Goal: Check status: Check status

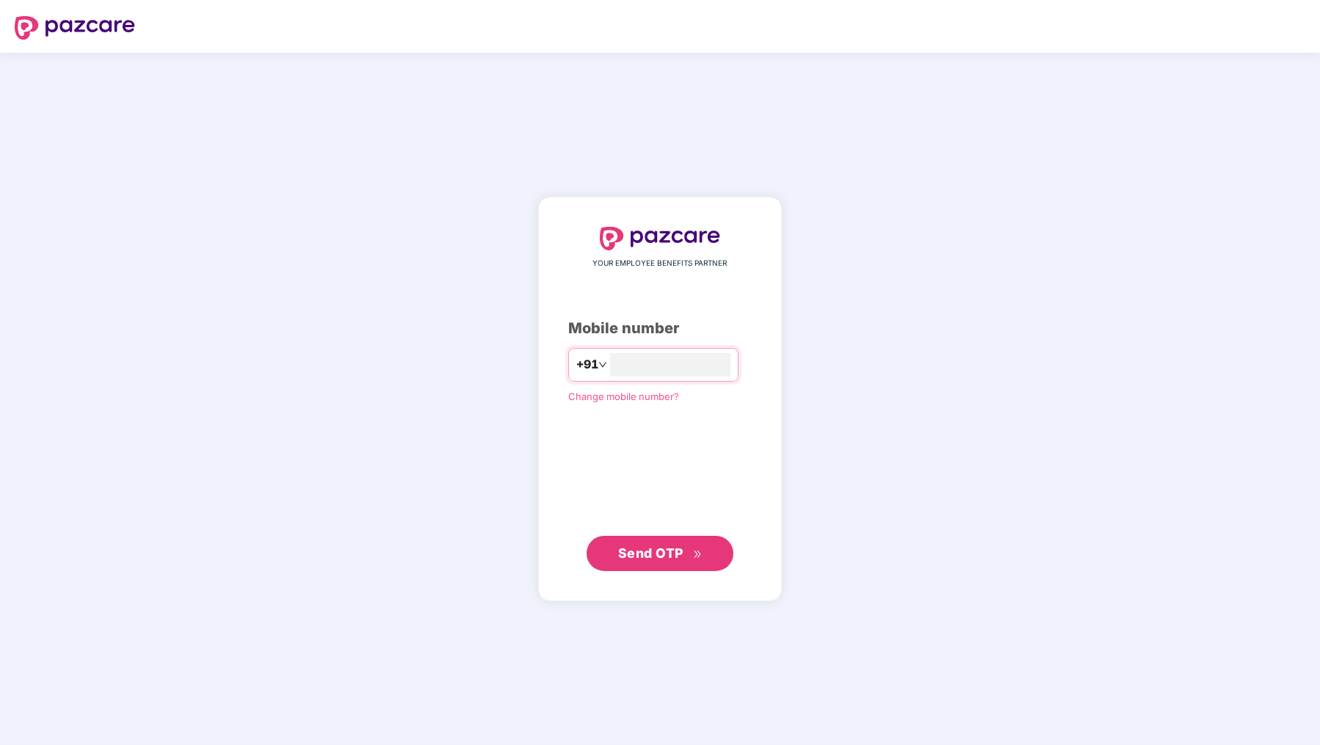
type input "**********"
click at [705, 561] on button "Send OTP" at bounding box center [660, 553] width 147 height 35
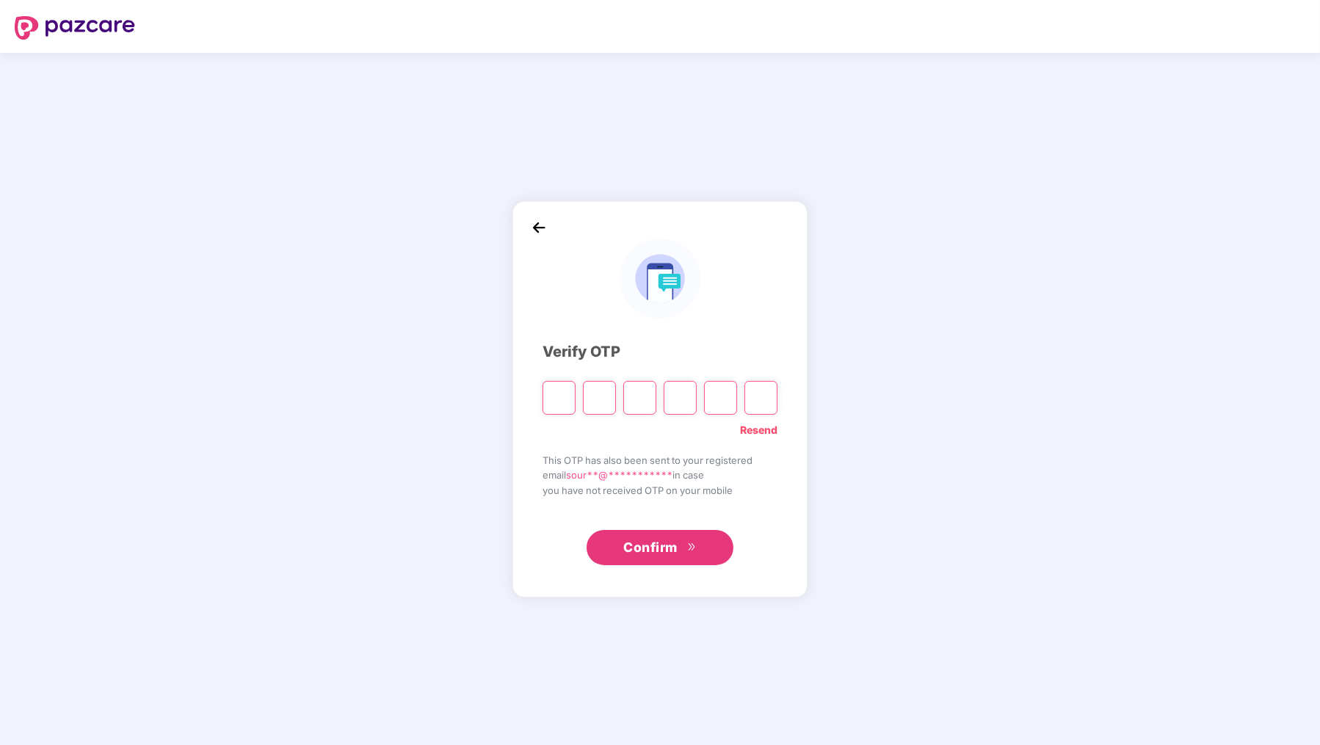
click at [562, 400] on input "Please enter verification code. Digit 1" at bounding box center [559, 398] width 33 height 34
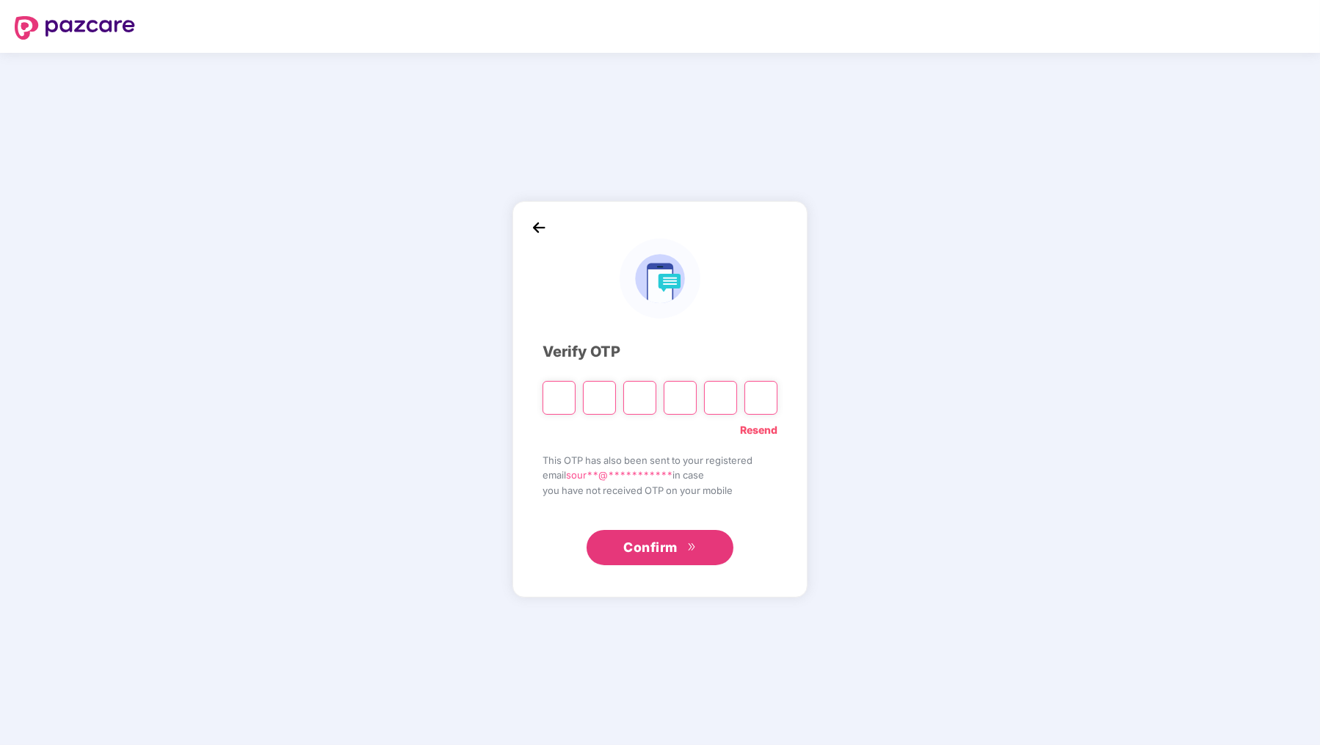
click at [565, 400] on input "Please enter verification code. Digit 1" at bounding box center [559, 398] width 33 height 34
type input "*"
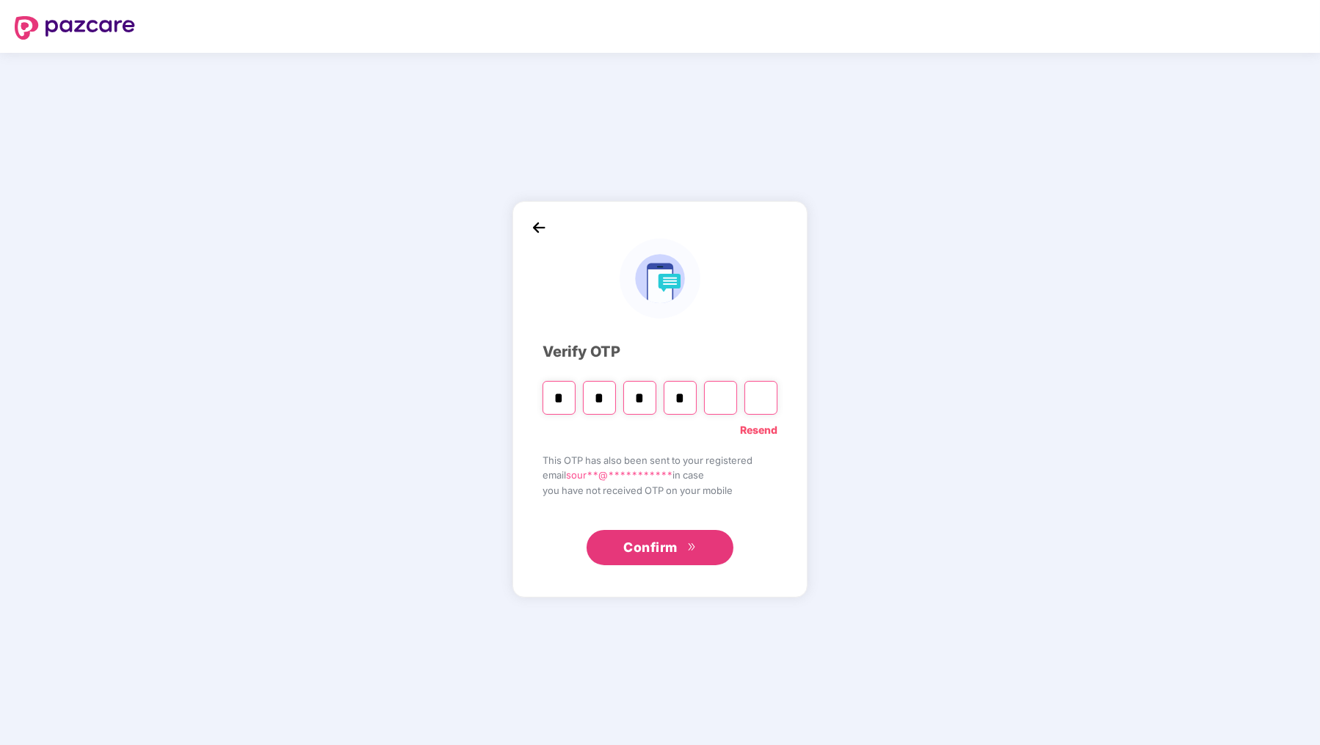
type input "*"
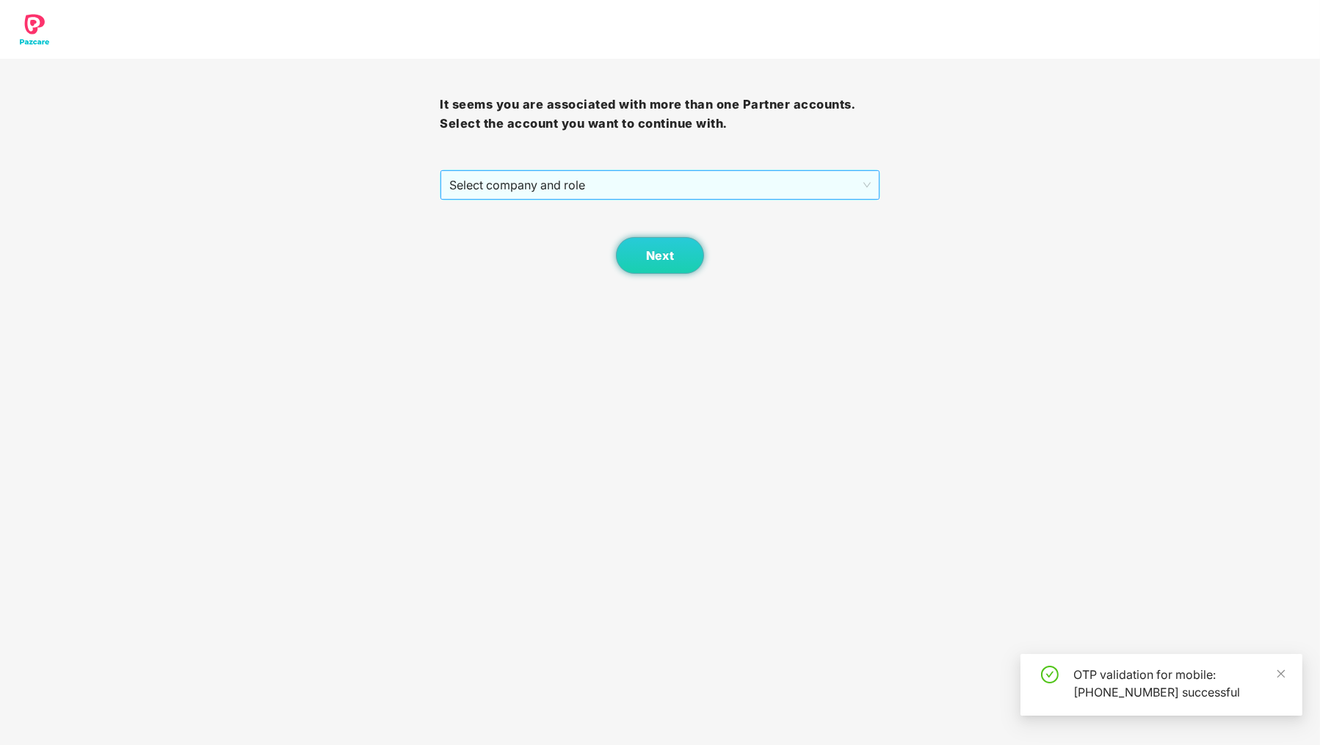
click at [491, 191] on span "Select company and role" at bounding box center [659, 185] width 421 height 28
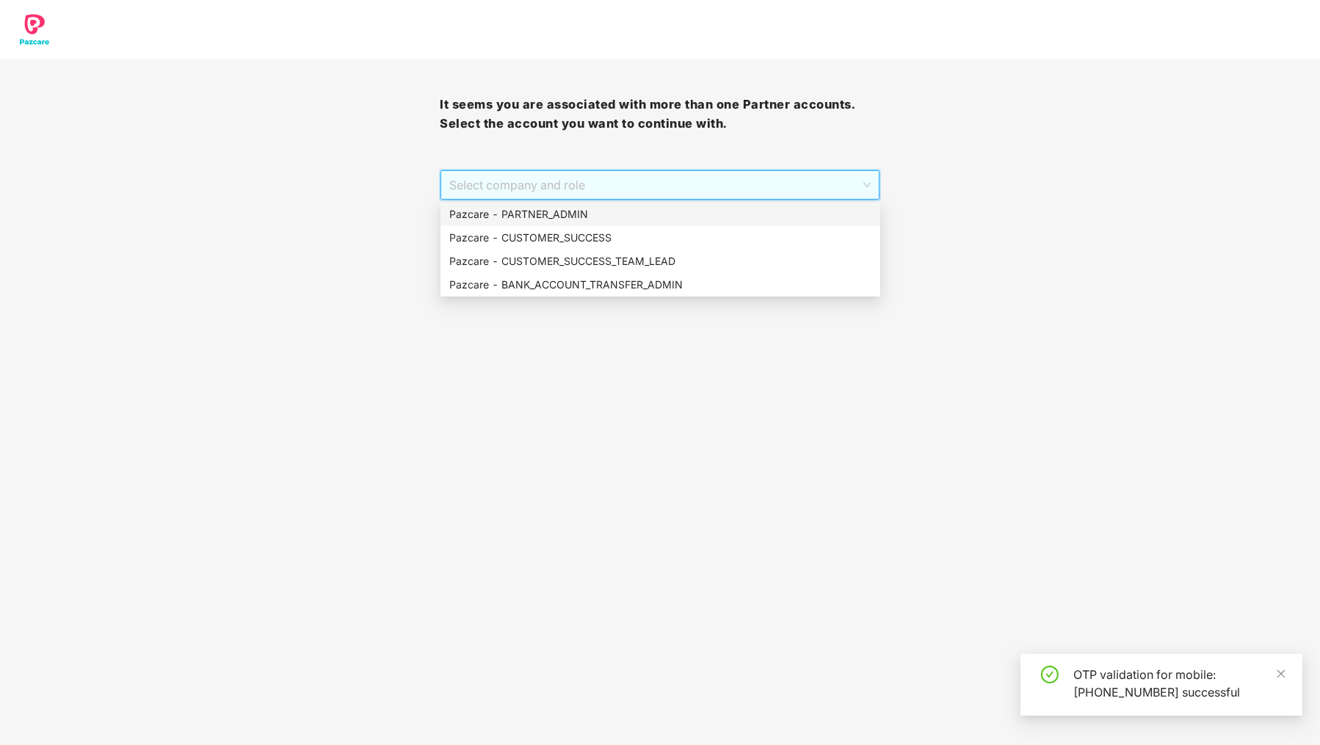
click at [493, 210] on div "Pazcare - PARTNER_ADMIN" at bounding box center [660, 214] width 422 height 16
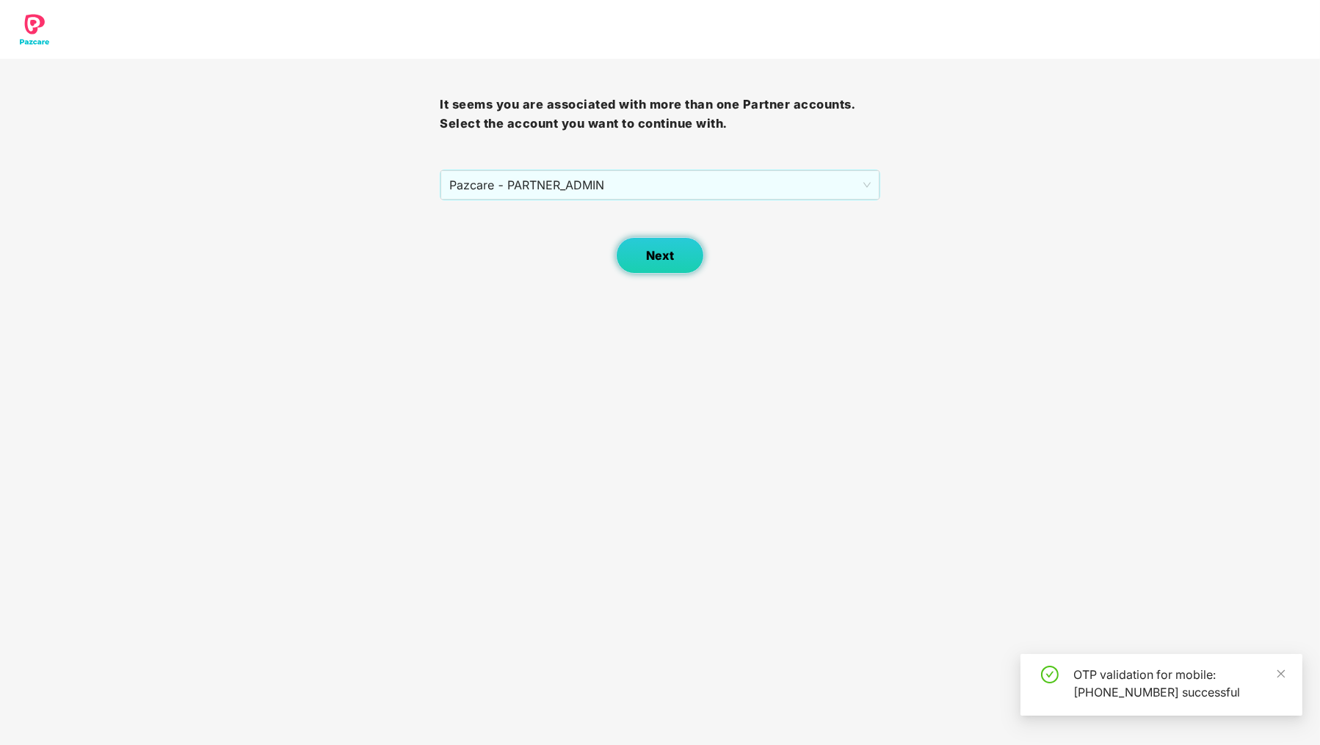
click at [648, 267] on button "Next" at bounding box center [660, 255] width 88 height 37
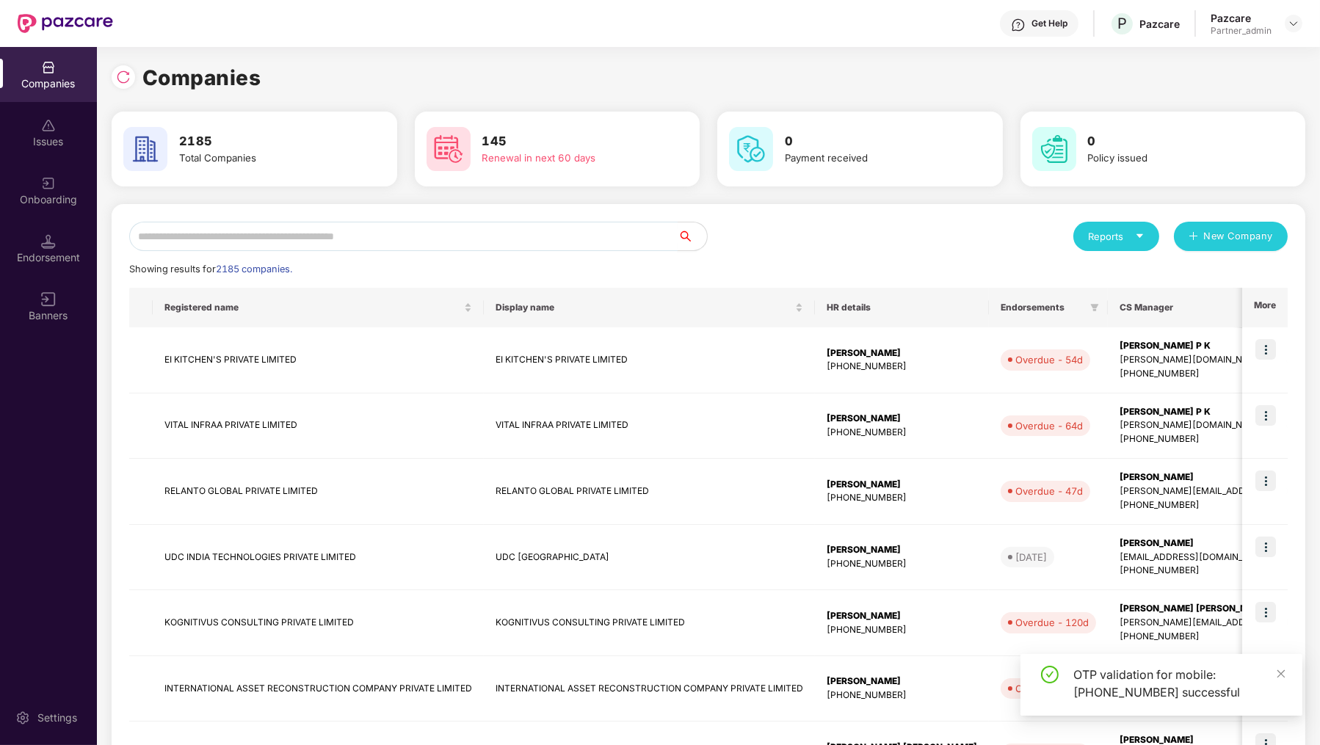
click at [228, 240] on input "text" at bounding box center [403, 236] width 548 height 29
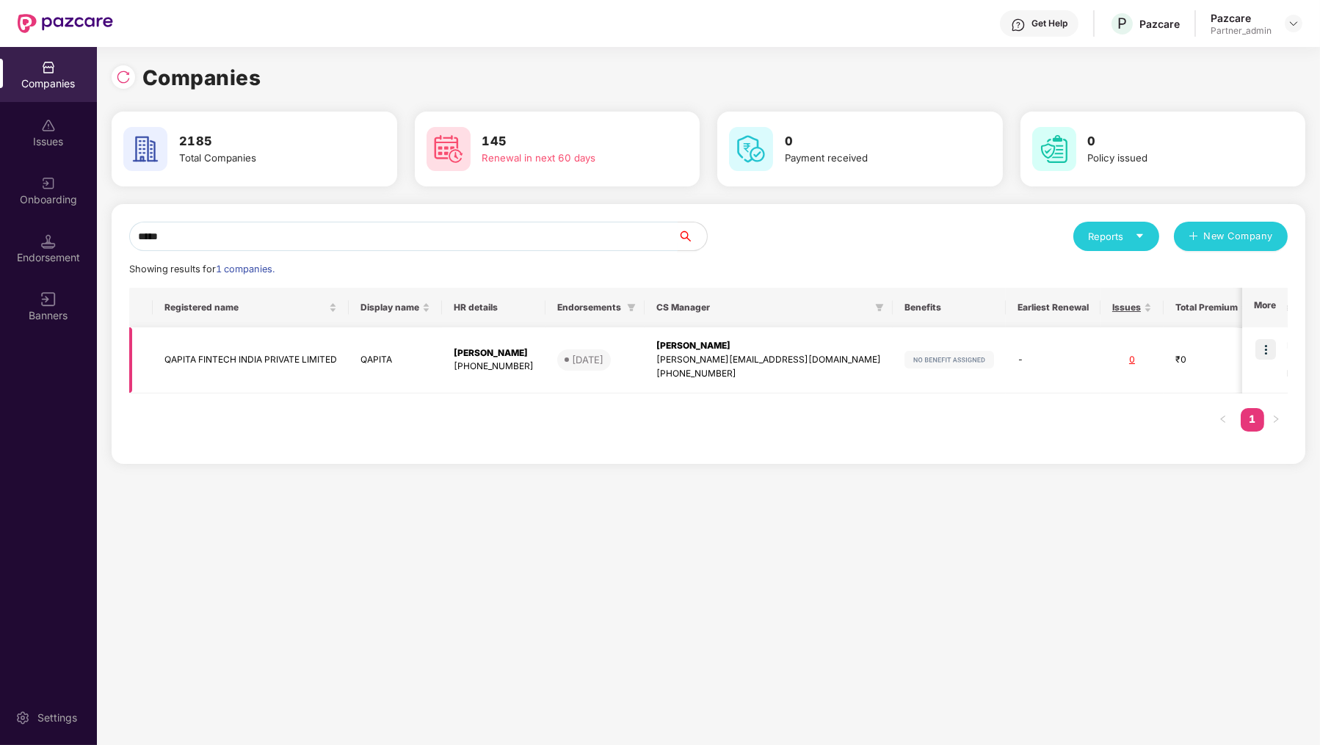
type input "*****"
click at [1269, 345] on img at bounding box center [1265, 349] width 21 height 21
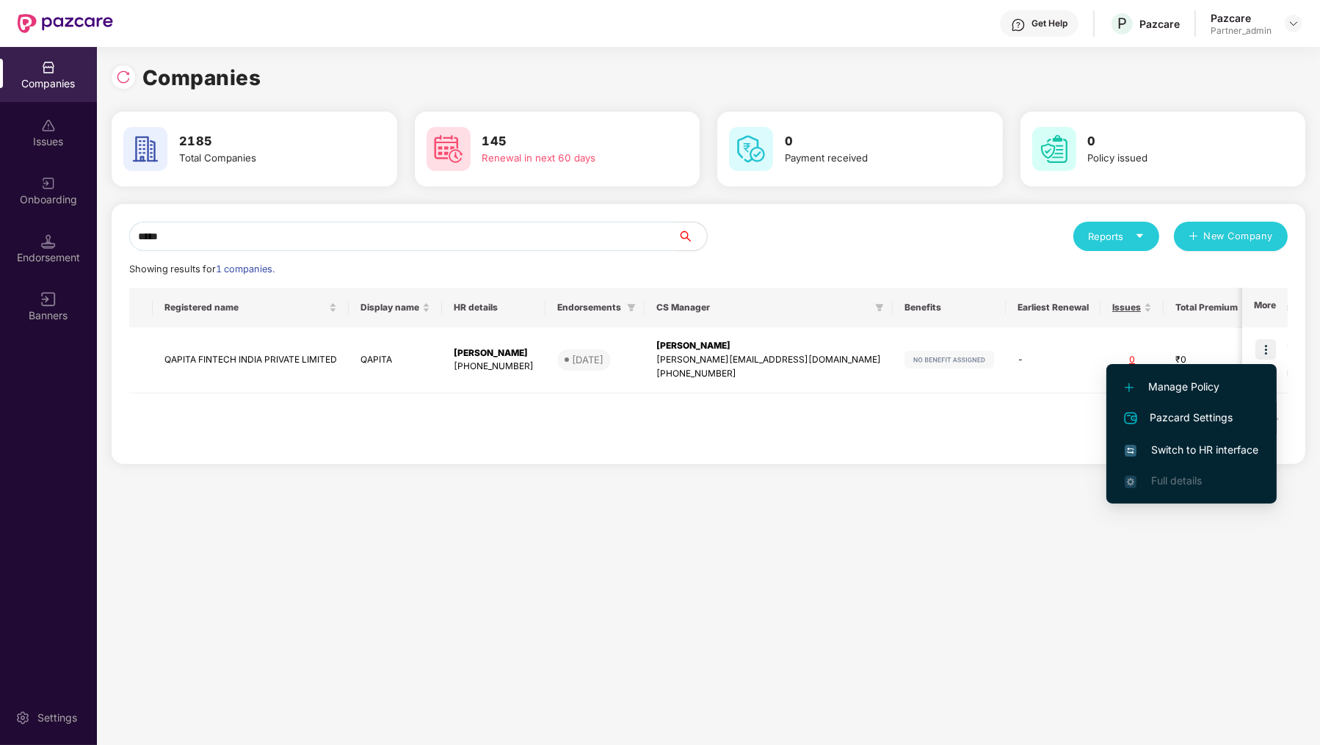
click at [1191, 410] on span "Pazcard Settings" at bounding box center [1192, 419] width 134 height 18
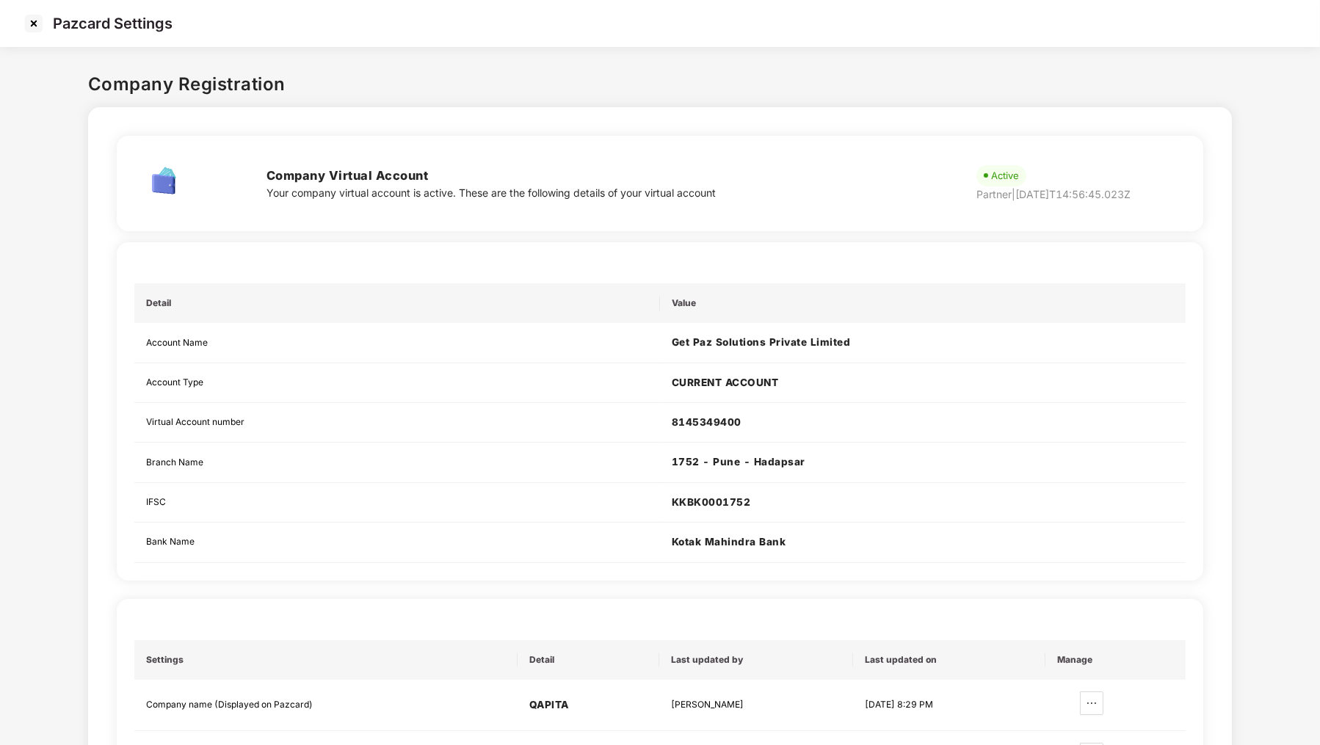
click at [32, 12] on img at bounding box center [33, 23] width 23 height 23
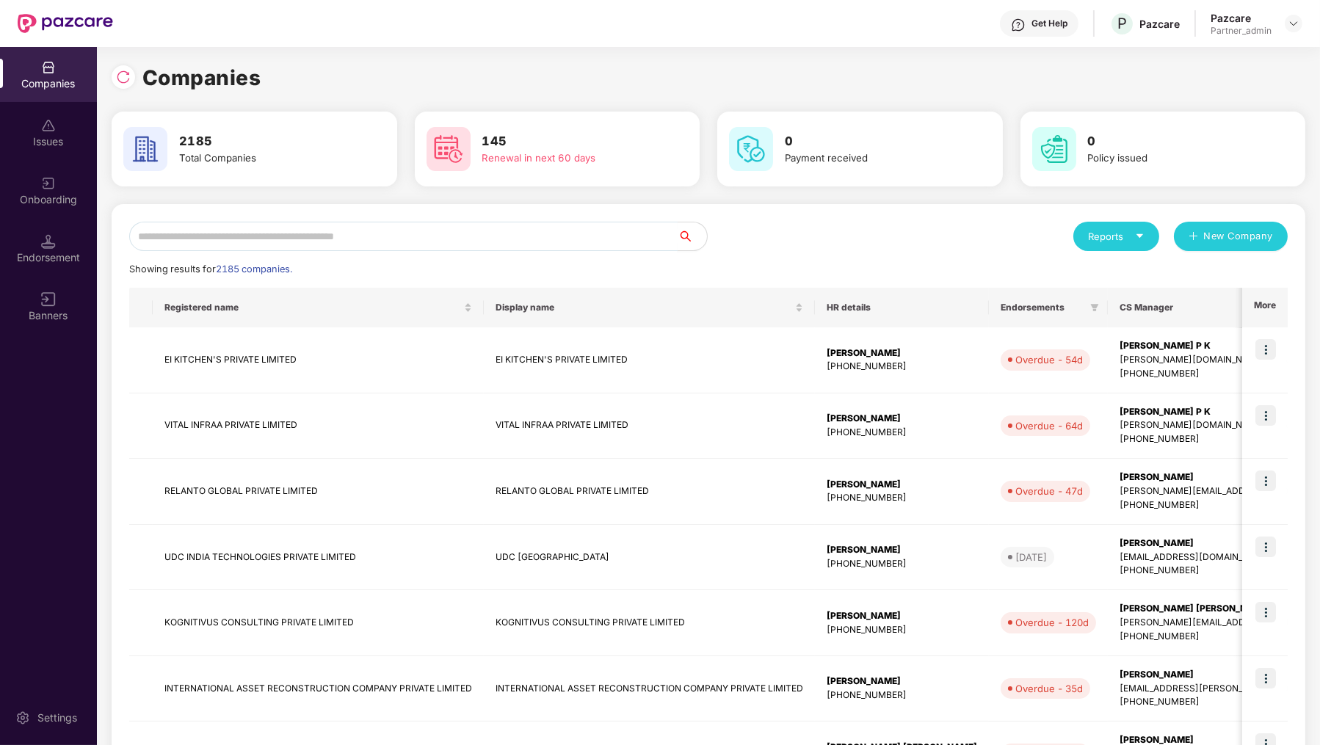
click at [350, 221] on div "Reports New Company Showing results for 2185 companies. Registered name Display…" at bounding box center [709, 629] width 1194 height 851
click at [1295, 27] on img at bounding box center [1294, 24] width 12 height 12
click at [1216, 40] on div "User view Switch Partner Logout P Pazcare Partner_admin" at bounding box center [1226, 108] width 191 height 148
click at [1213, 47] on div "Companies 2185 Total Companies 145 Renewal in next 60 days 0 Payment received 0…" at bounding box center [709, 557] width 1194 height 1020
click at [1289, 31] on div at bounding box center [1294, 24] width 18 height 18
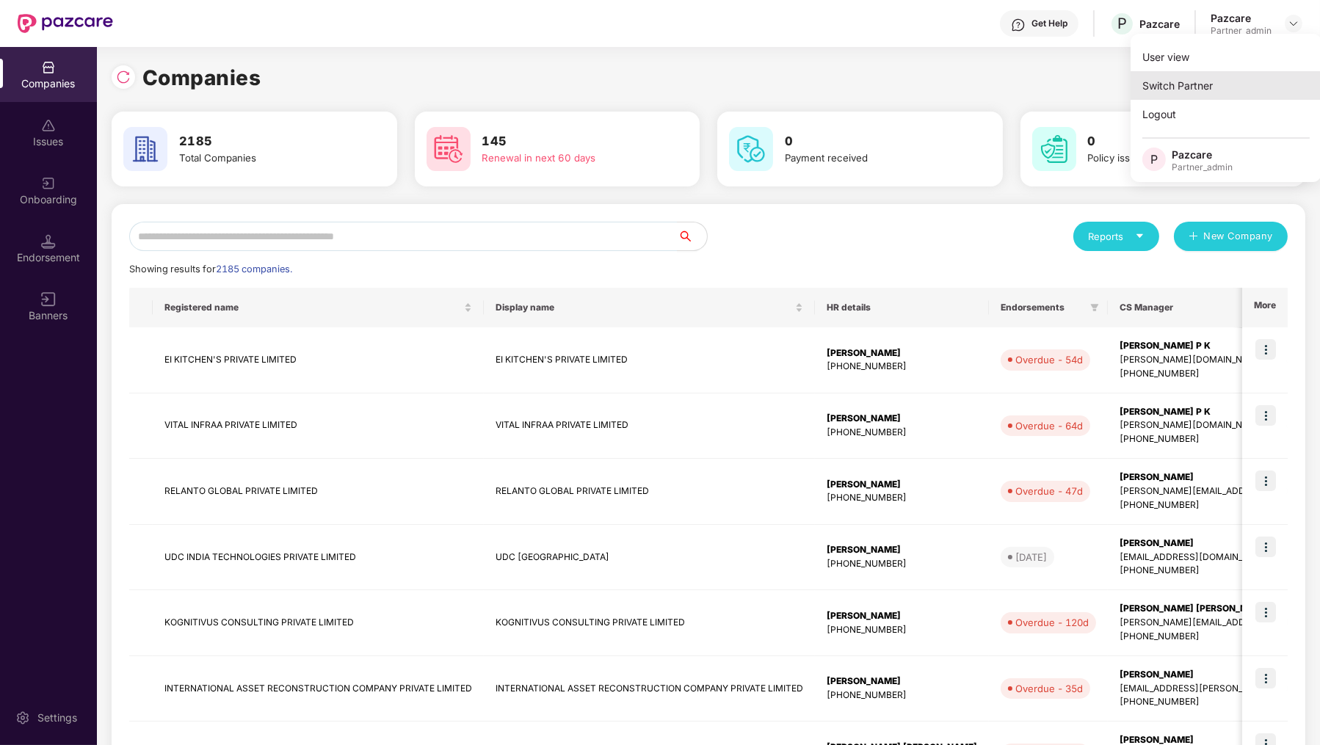
click at [1239, 89] on div "Switch Partner" at bounding box center [1226, 85] width 191 height 29
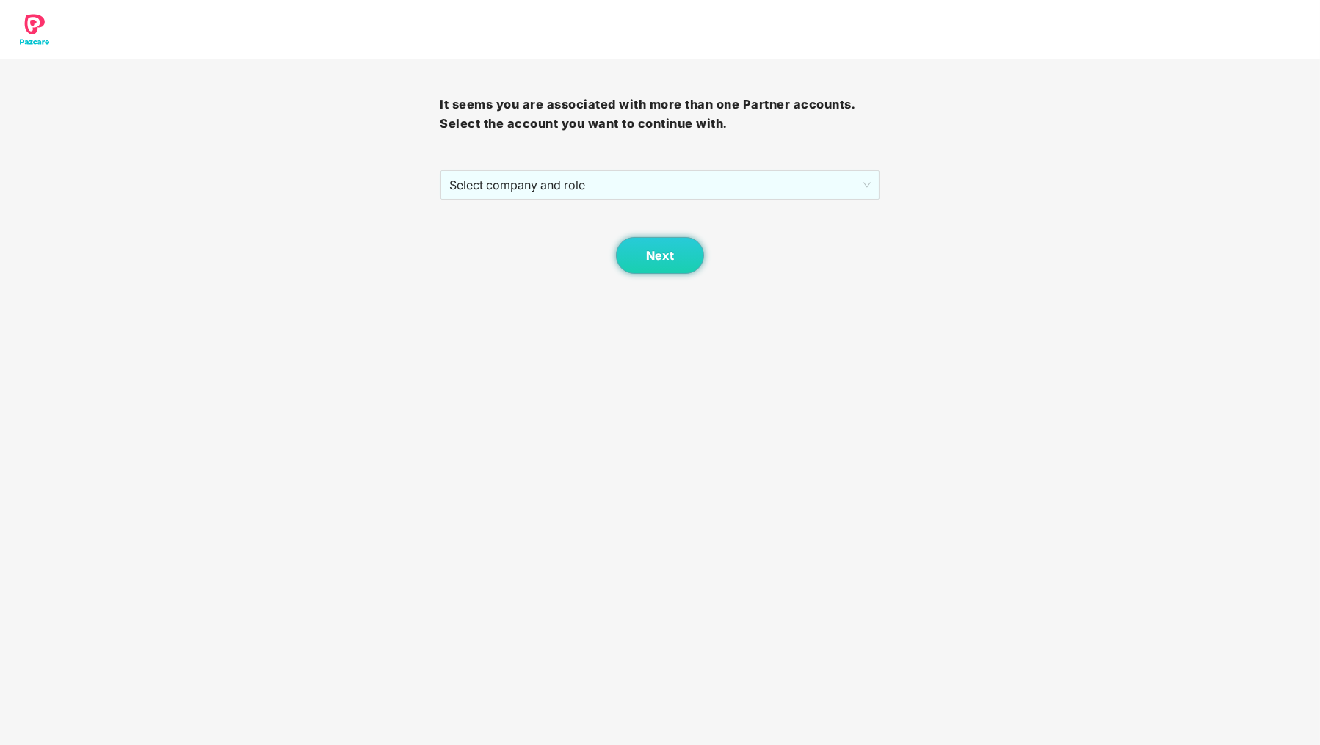
click at [1239, 89] on div "It seems you are associated with more than one Partner accounts. Select the acc…" at bounding box center [660, 137] width 1320 height 274
click at [806, 167] on div "It seems you are associated with more than one Partner accounts. Select the acc…" at bounding box center [660, 166] width 440 height 215
click at [795, 178] on span "Select company and role" at bounding box center [659, 185] width 421 height 28
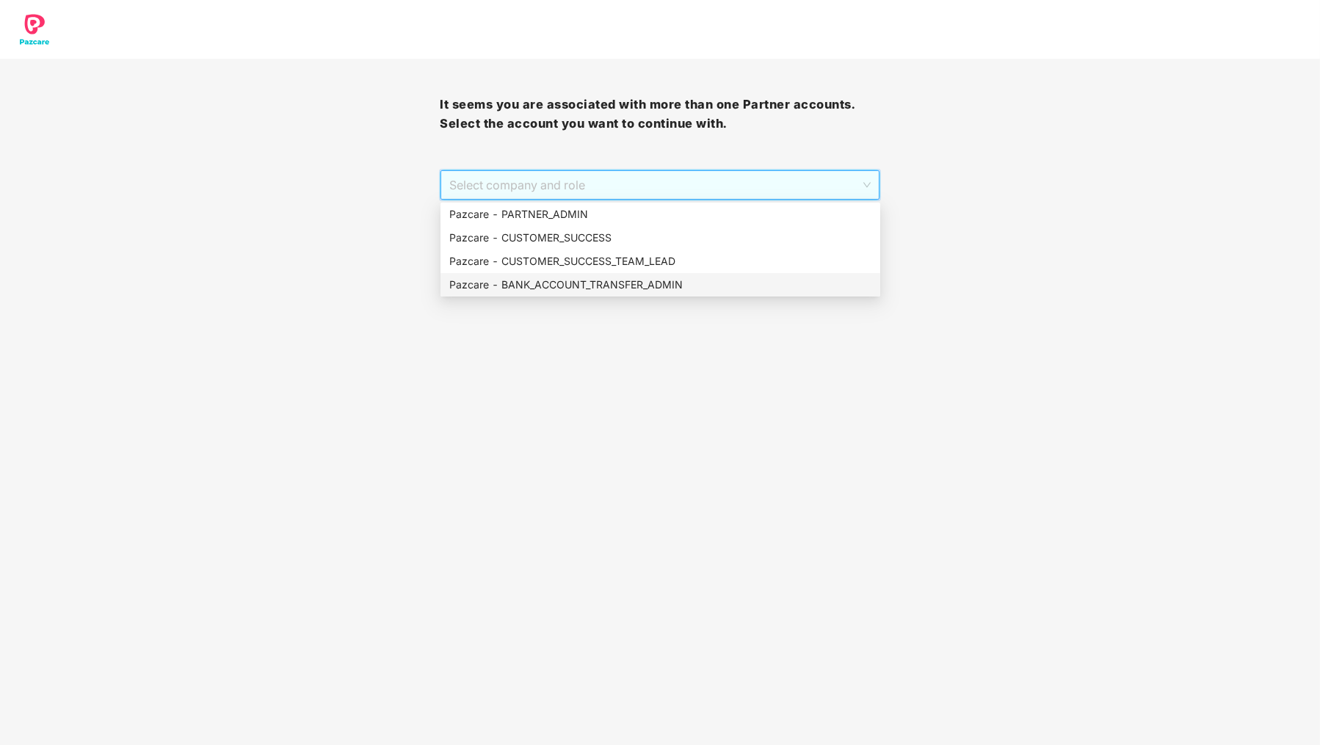
click at [733, 285] on div "Pazcare - BANK_ACCOUNT_TRANSFER_ADMIN" at bounding box center [660, 285] width 422 height 16
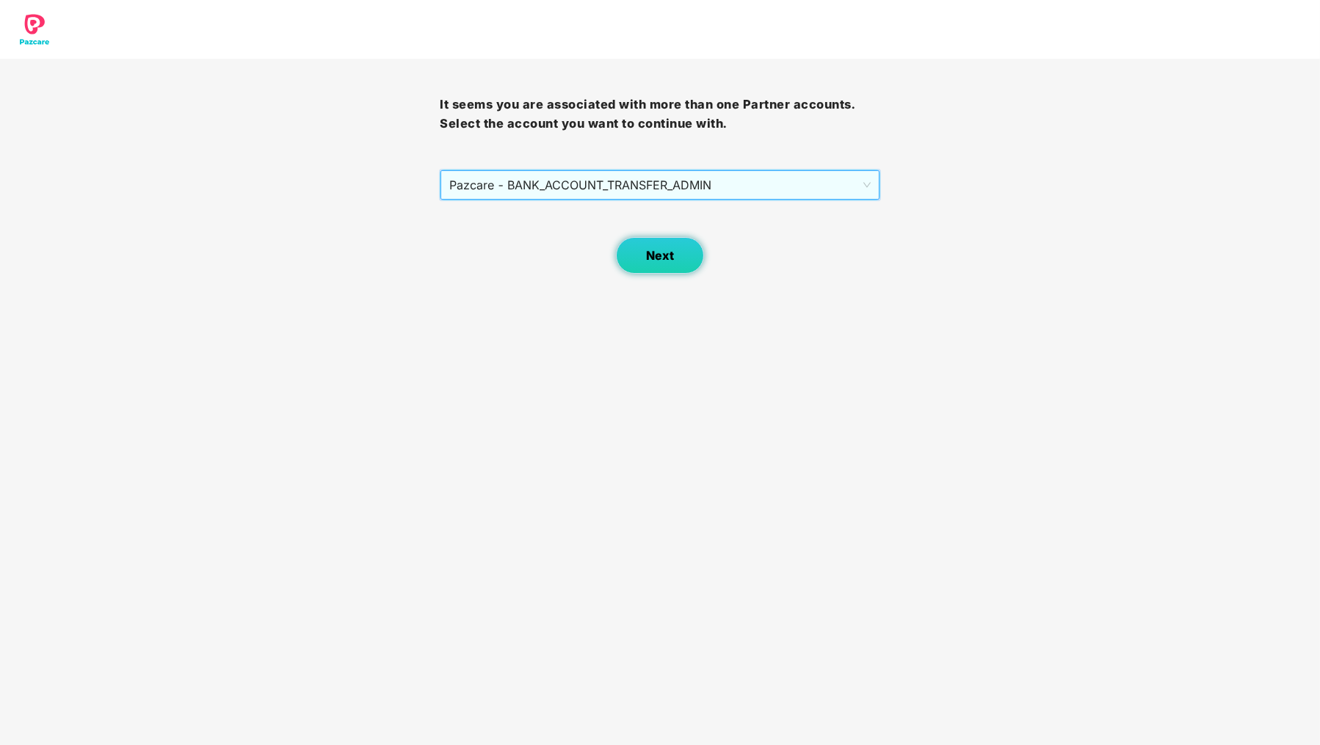
click at [645, 259] on button "Next" at bounding box center [660, 255] width 88 height 37
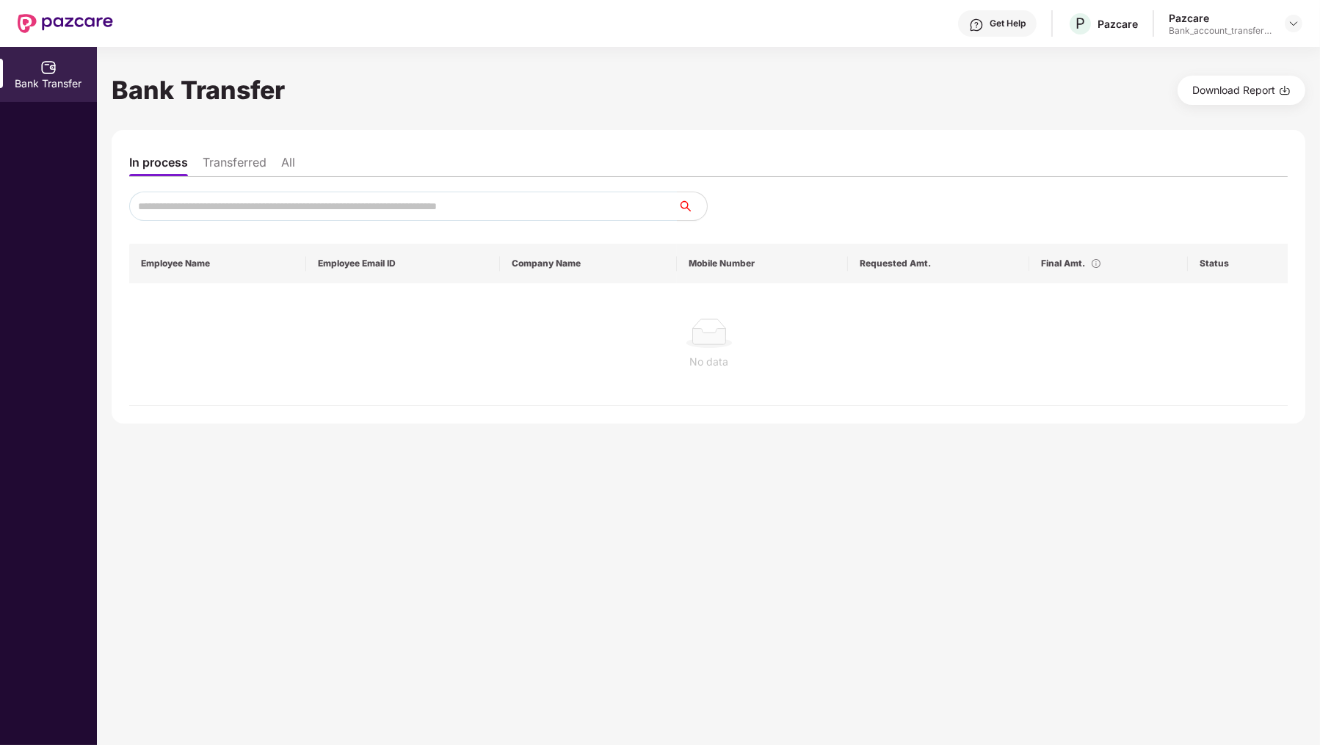
click at [234, 170] on li "Transferred" at bounding box center [235, 165] width 64 height 21
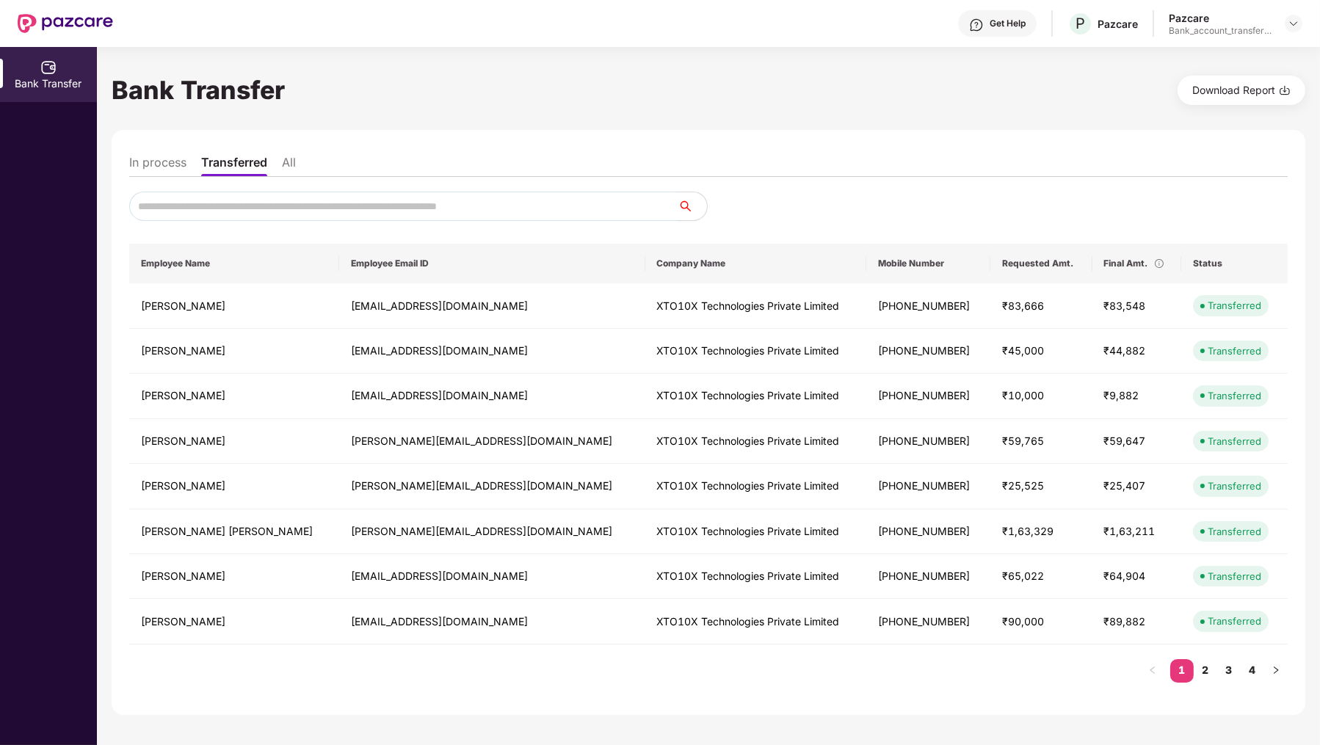
click at [166, 160] on li "In process" at bounding box center [157, 165] width 57 height 21
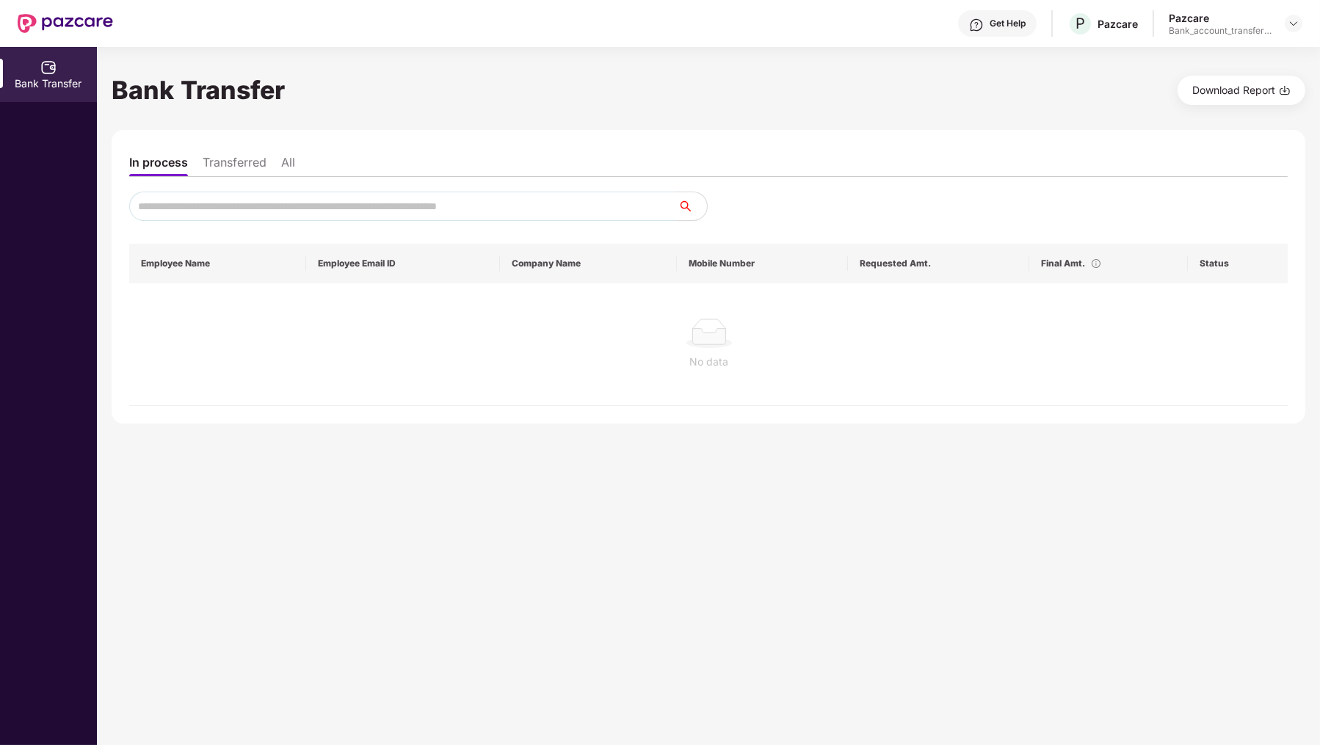
click at [232, 153] on ul "In process Transferred All" at bounding box center [708, 162] width 1158 height 29
click at [232, 164] on li "Transferred" at bounding box center [235, 165] width 64 height 21
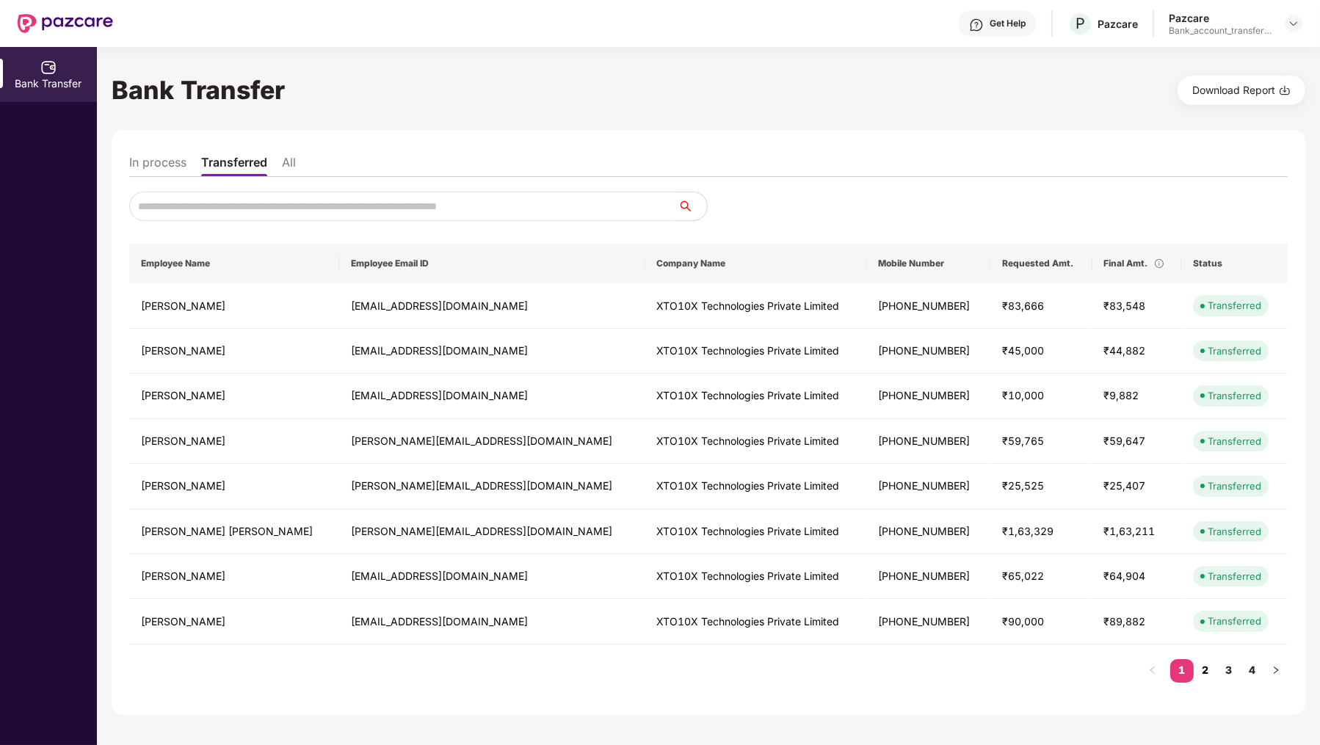
click at [1207, 662] on link "2" at bounding box center [1205, 670] width 23 height 22
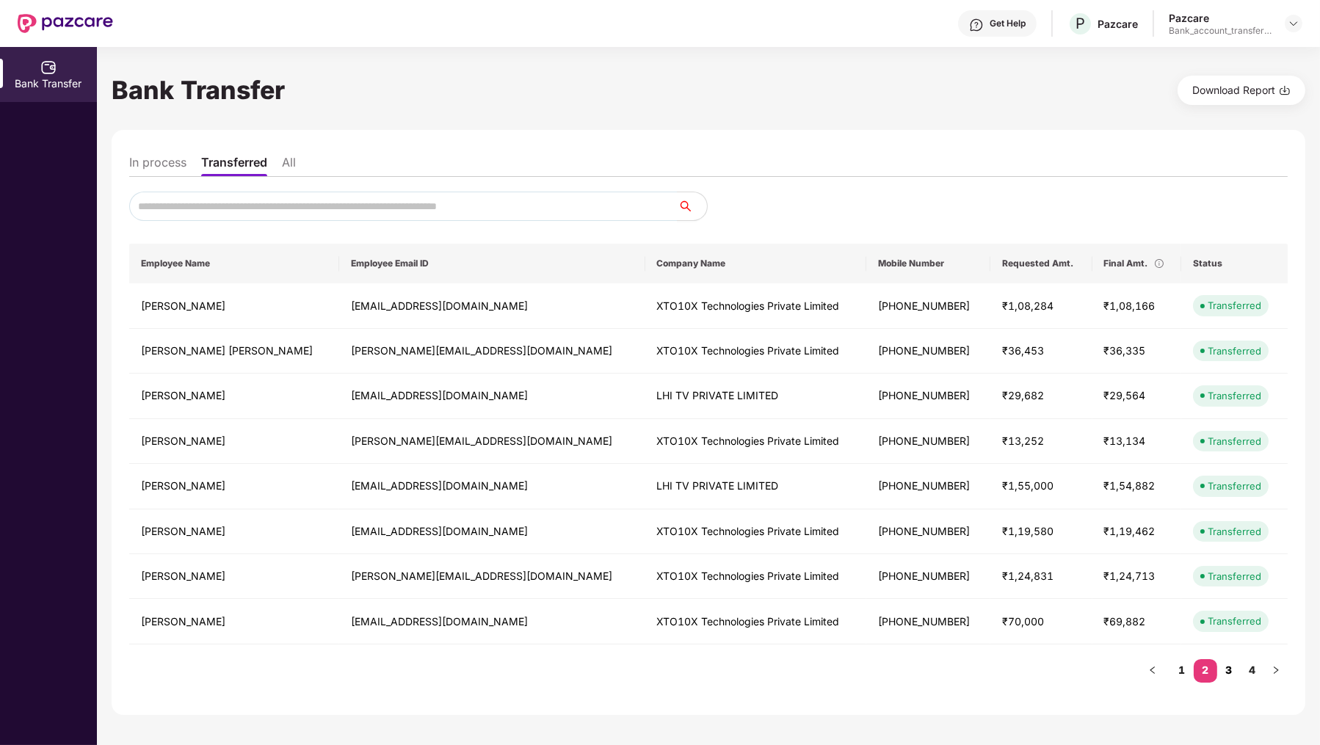
click at [1234, 672] on link "3" at bounding box center [1228, 670] width 23 height 22
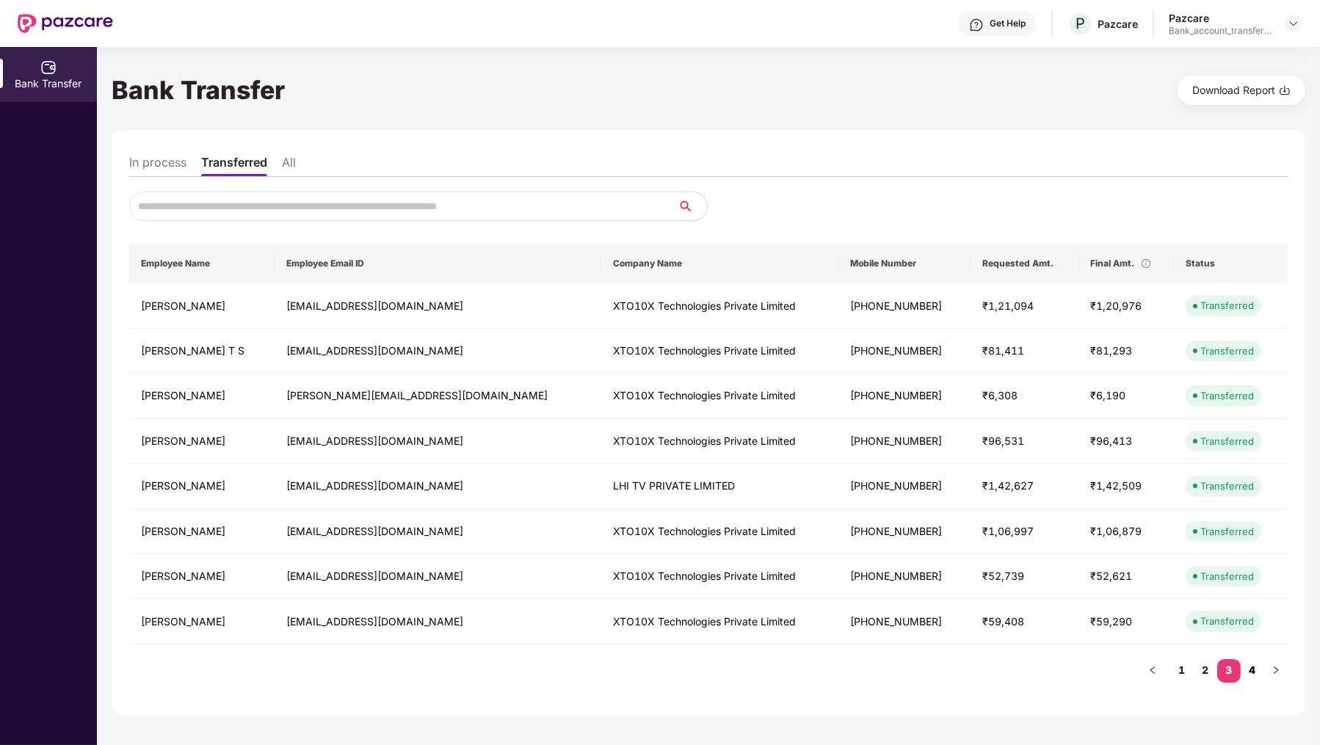
click at [1250, 664] on link "4" at bounding box center [1252, 670] width 23 height 22
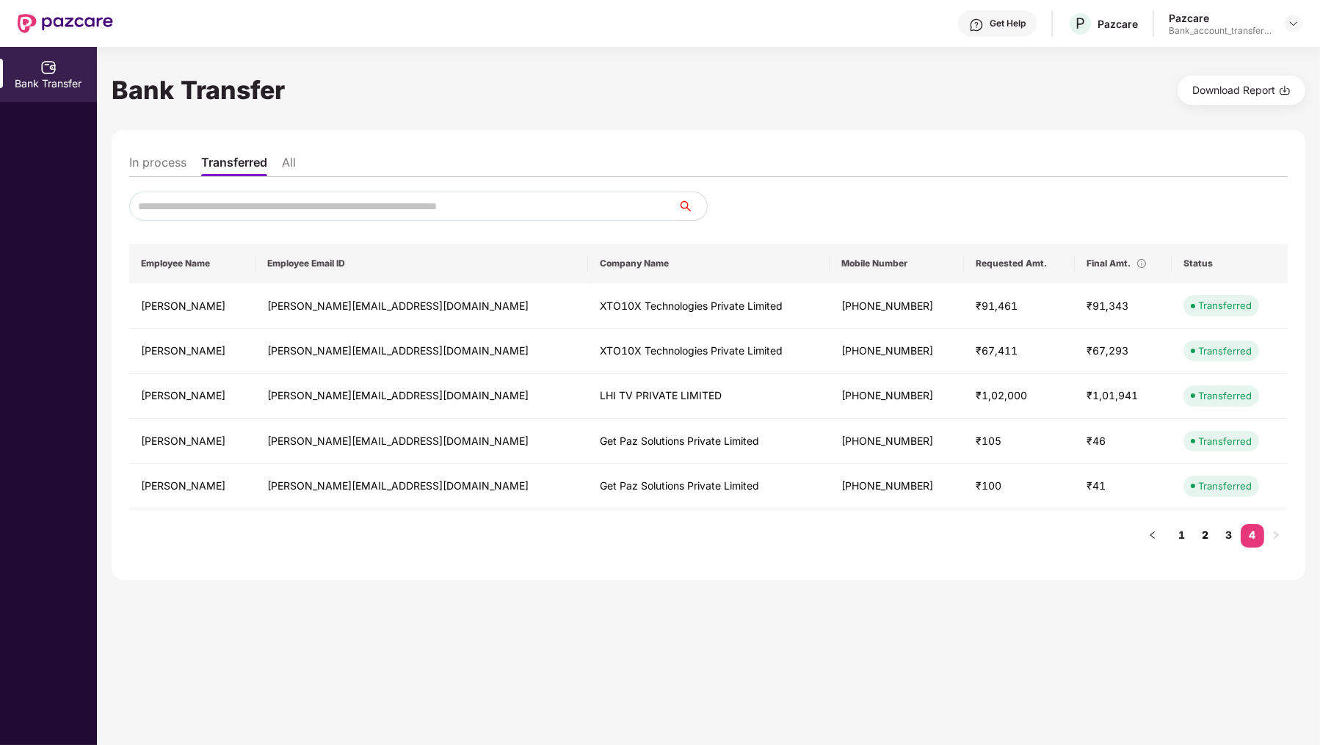
click at [1199, 537] on link "2" at bounding box center [1205, 535] width 23 height 22
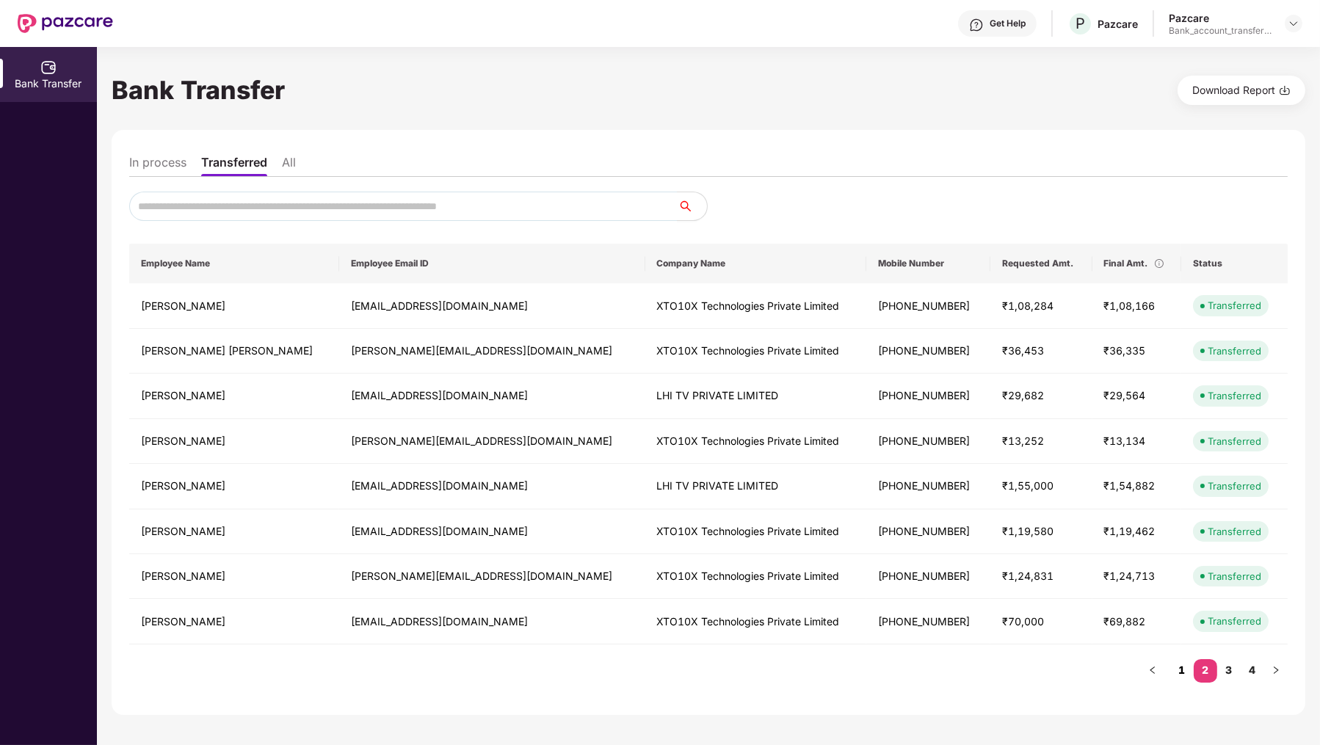
click at [1179, 667] on link "1" at bounding box center [1181, 670] width 23 height 22
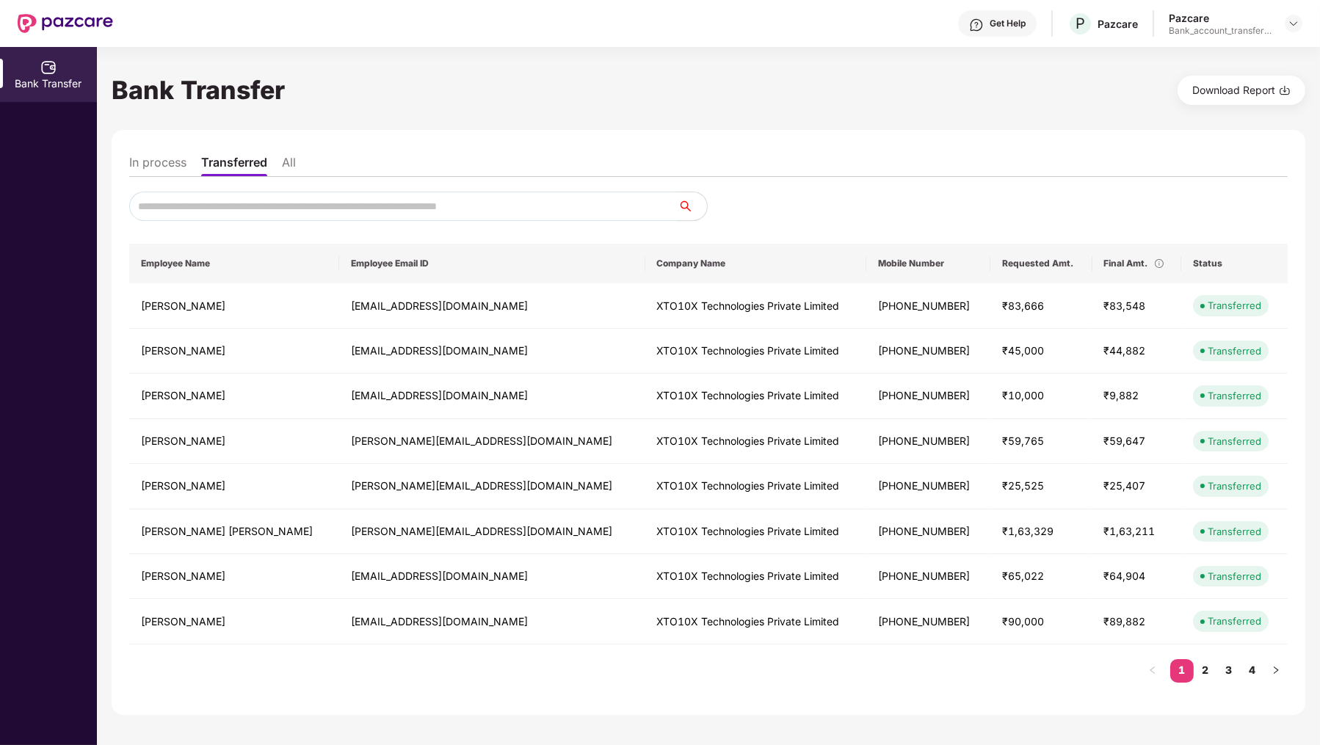
click at [160, 175] on li "In process" at bounding box center [157, 165] width 57 height 21
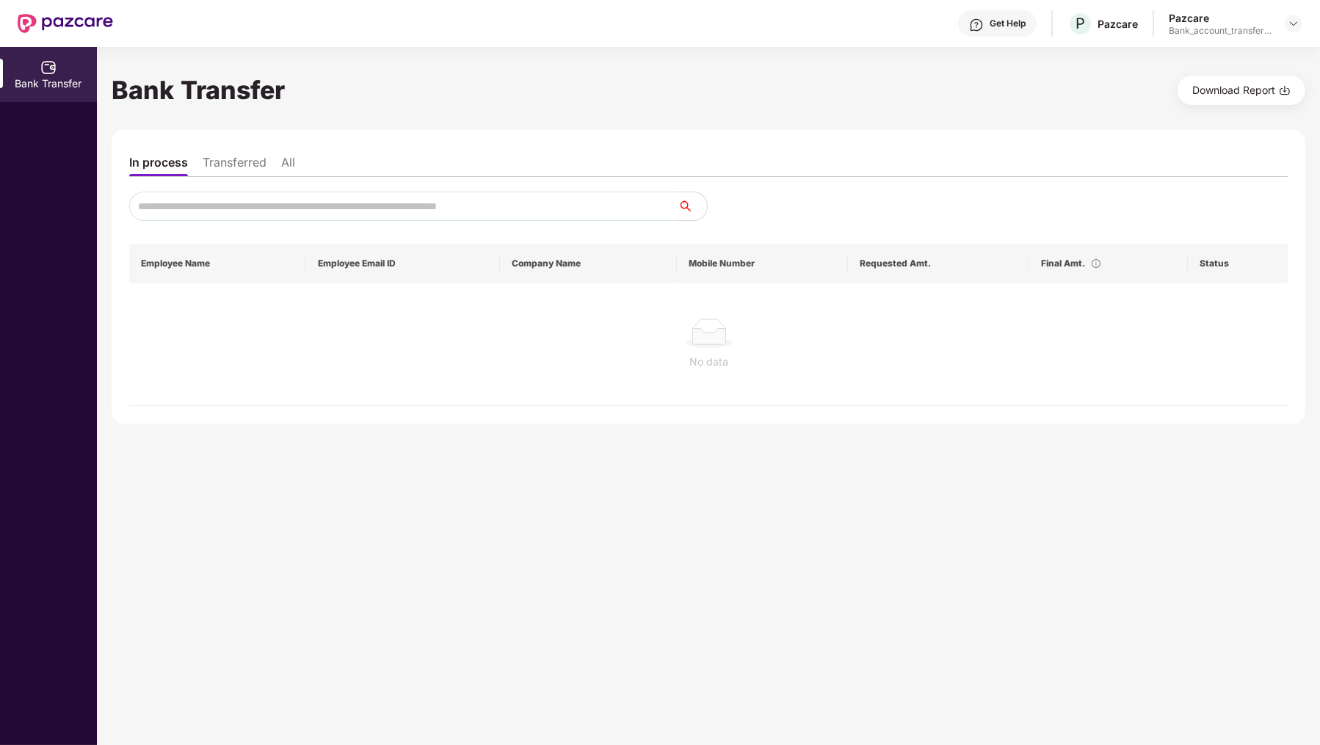
click at [256, 166] on li "Transferred" at bounding box center [235, 165] width 64 height 21
